Goal: Navigation & Orientation: Find specific page/section

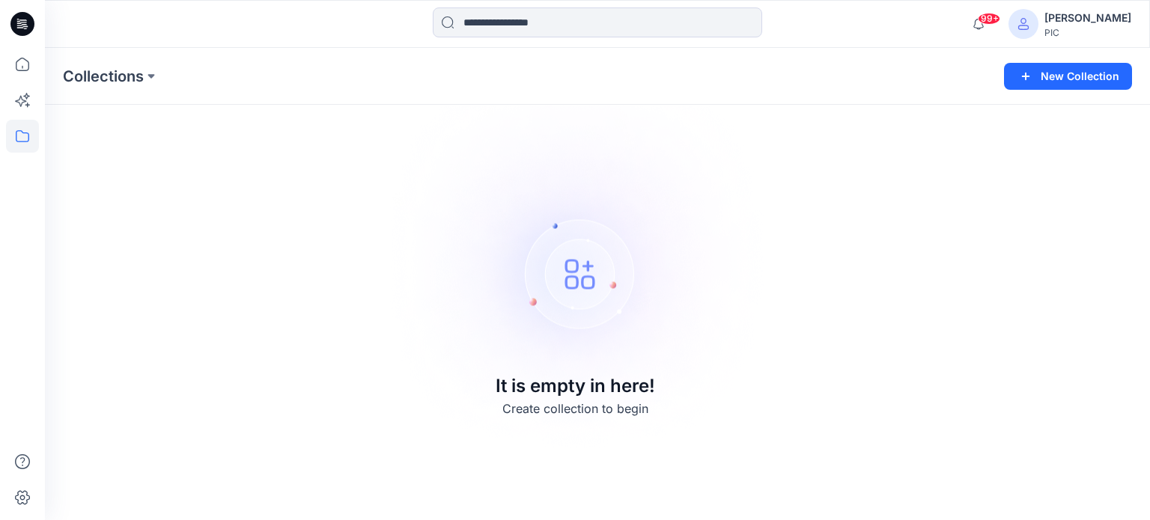
click at [633, 227] on img at bounding box center [575, 260] width 418 height 419
click at [22, 59] on icon at bounding box center [22, 64] width 33 height 33
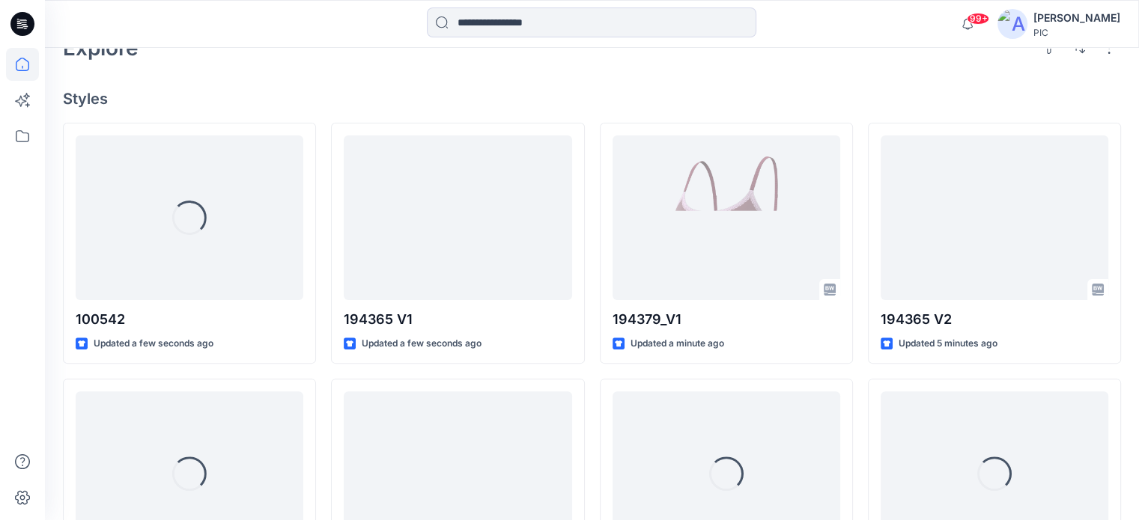
scroll to position [378, 0]
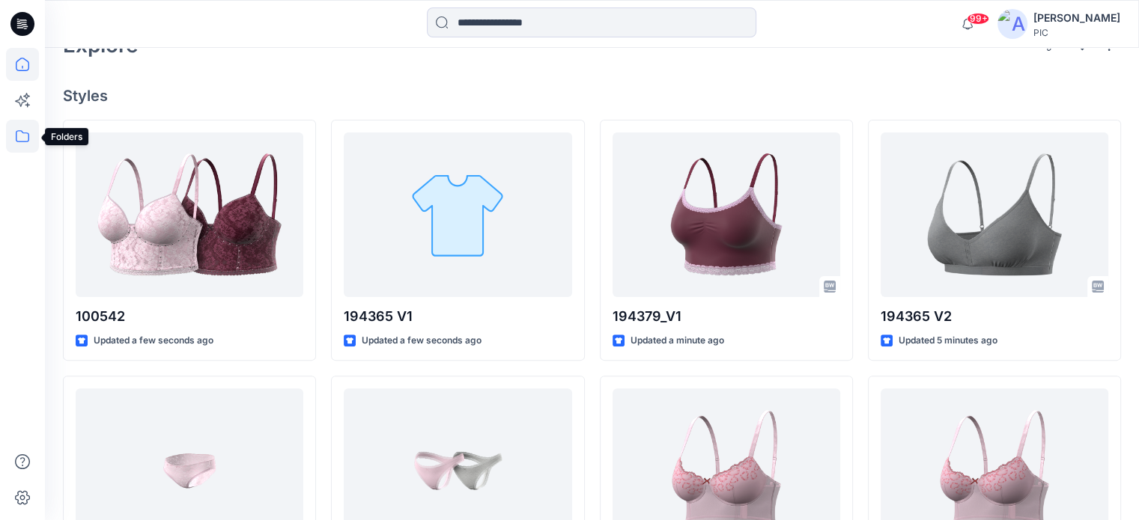
click at [24, 140] on icon at bounding box center [22, 136] width 33 height 33
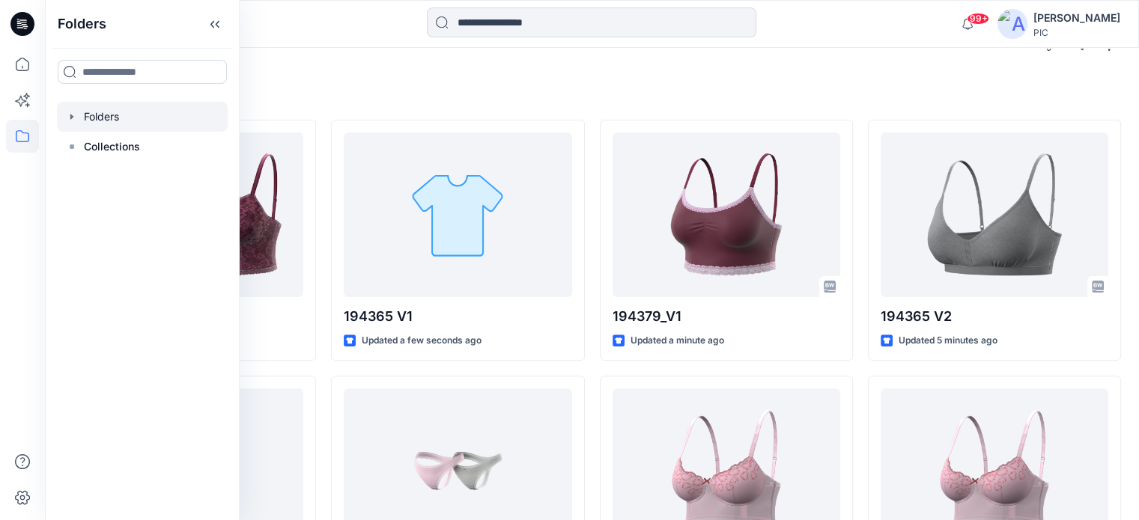
click at [91, 122] on div at bounding box center [142, 117] width 171 height 30
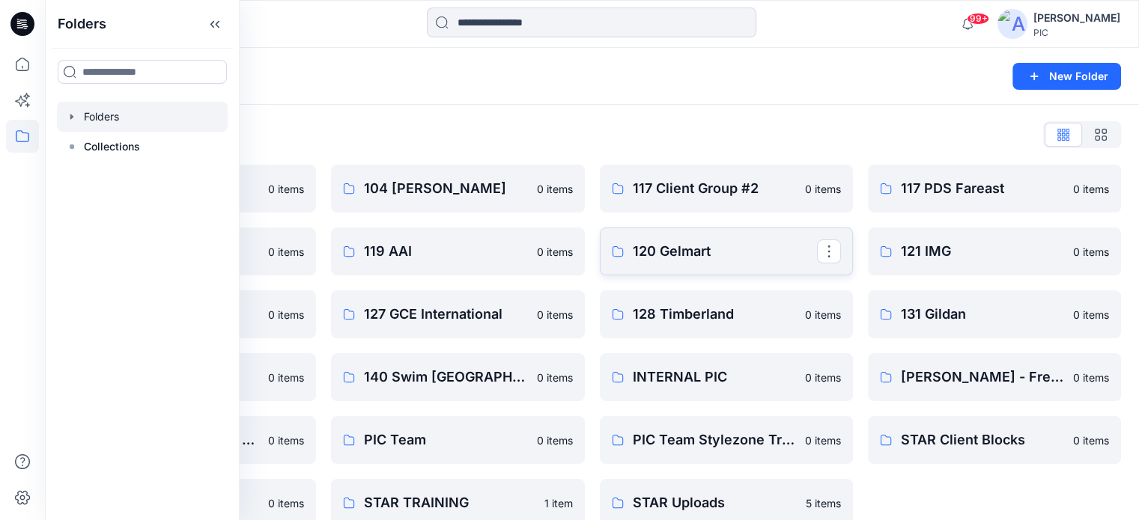
click at [630, 254] on link "120 Gelmart" at bounding box center [726, 252] width 253 height 48
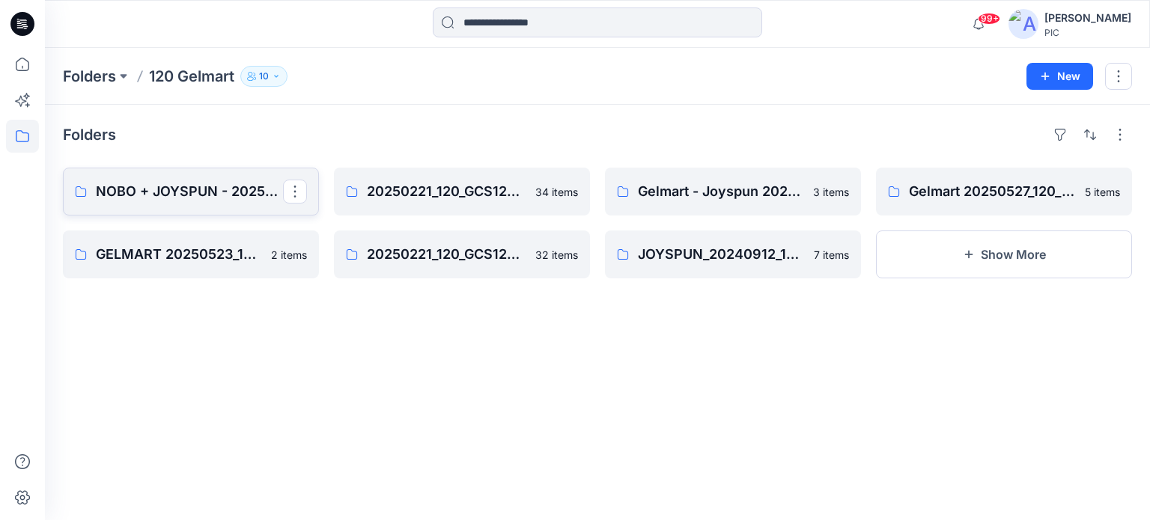
click at [215, 183] on p "NOBO + JOYSPUN - 20250912_120_GC" at bounding box center [189, 191] width 187 height 21
